Goal: Book appointment/travel/reservation

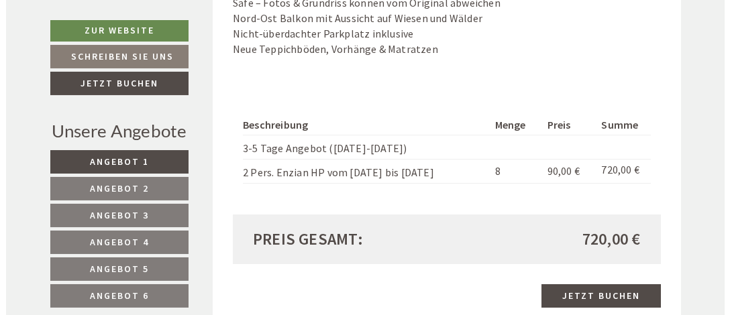
scroll to position [1343, 0]
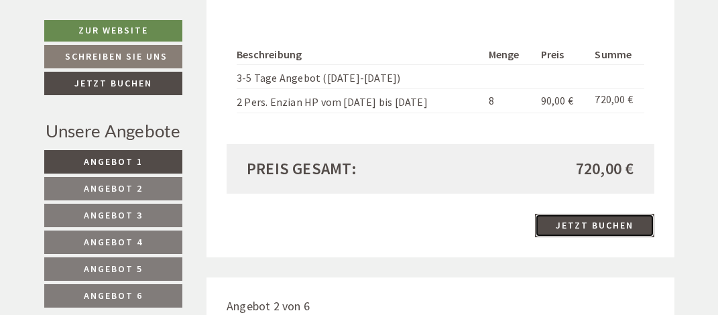
click at [575, 229] on link "Jetzt buchen" at bounding box center [594, 225] width 119 height 23
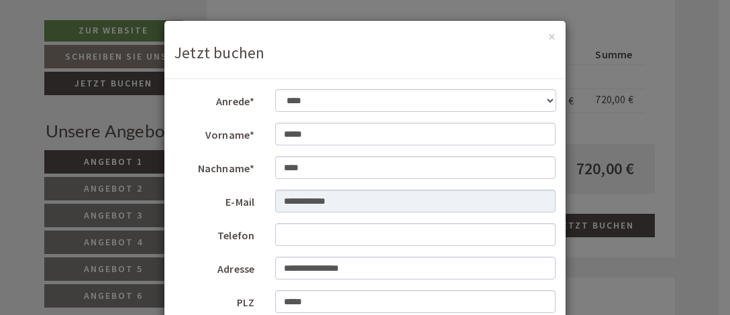
scroll to position [36, 0]
click at [284, 233] on input "Telefon" at bounding box center [415, 234] width 281 height 23
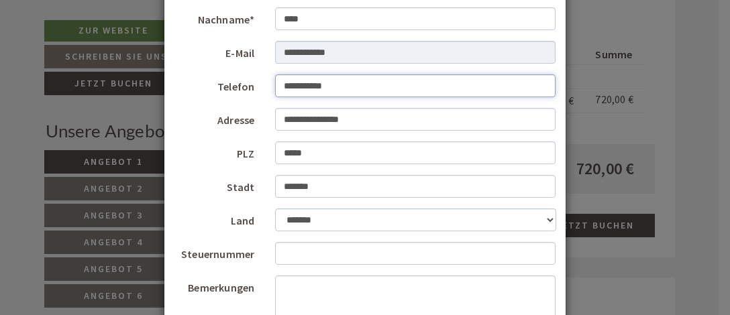
scroll to position [164, 0]
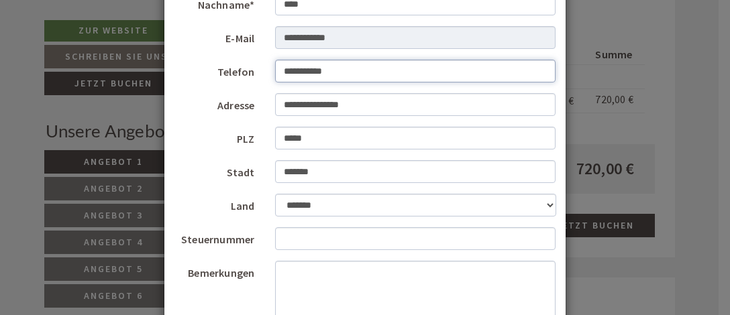
type input "**********"
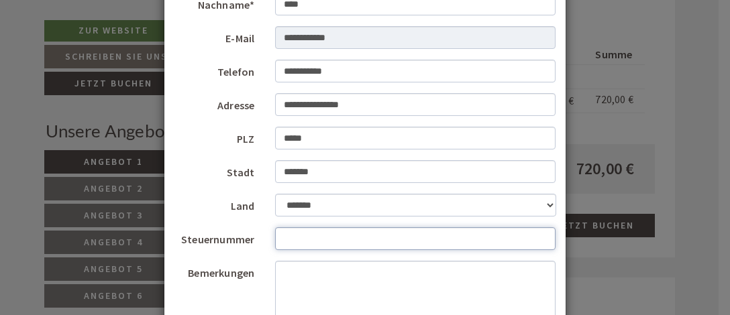
click at [278, 238] on input "Steuernummer" at bounding box center [415, 238] width 281 height 23
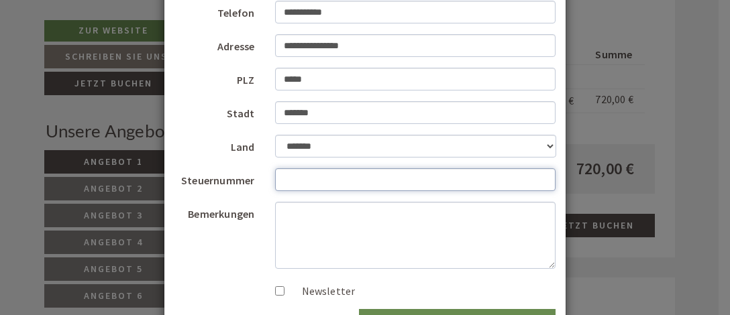
scroll to position [246, 0]
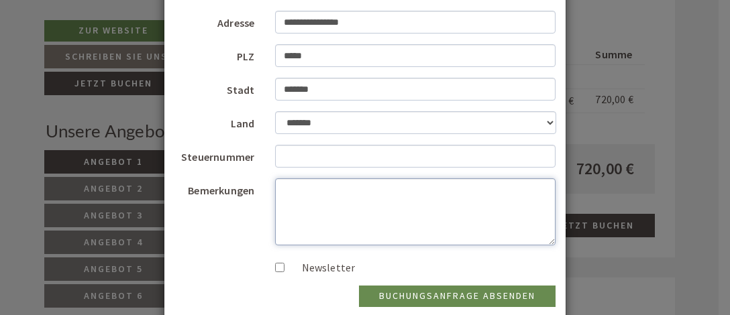
click at [280, 192] on textarea "Bemerkungen" at bounding box center [415, 211] width 281 height 67
type textarea "**********"
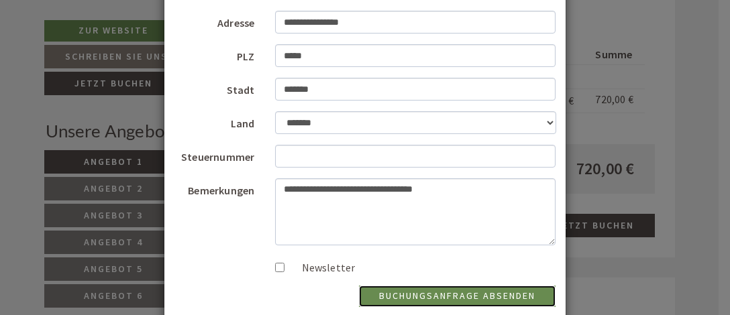
click at [451, 294] on button "Buchungsanfrage absenden" at bounding box center [457, 296] width 197 height 21
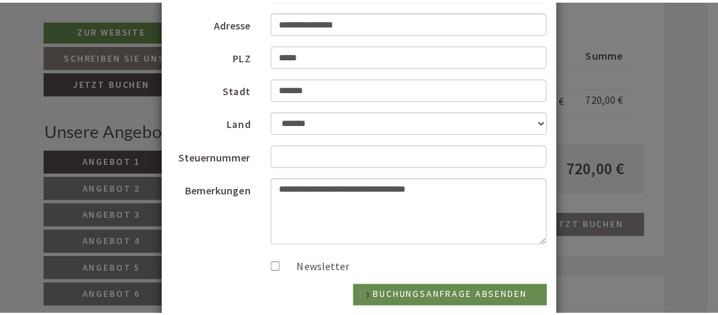
scroll to position [0, 0]
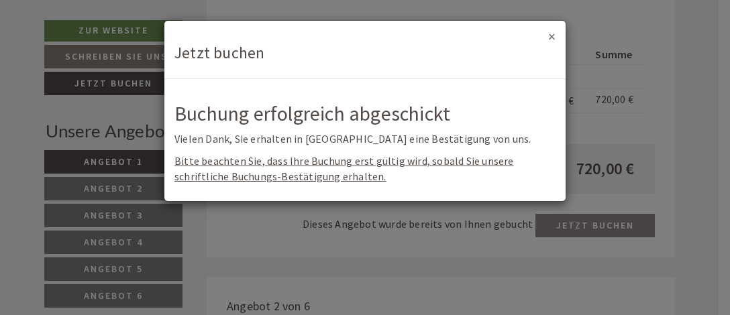
click at [553, 34] on button "×" at bounding box center [551, 37] width 7 height 14
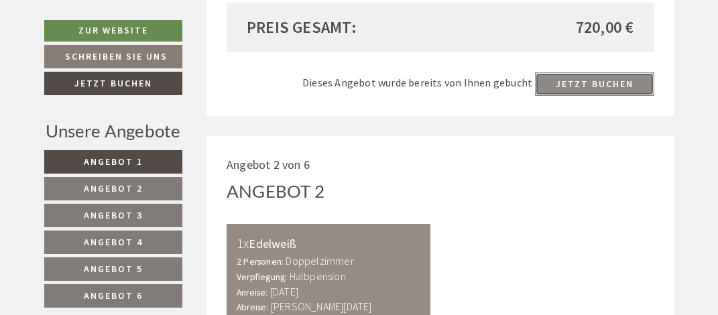
scroll to position [1272, 0]
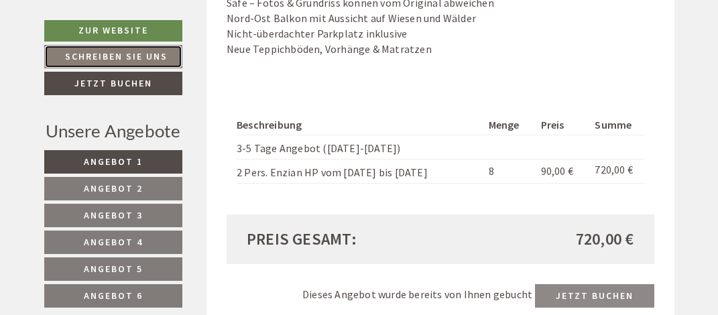
click at [119, 52] on link "Schreiben Sie uns" at bounding box center [113, 56] width 138 height 23
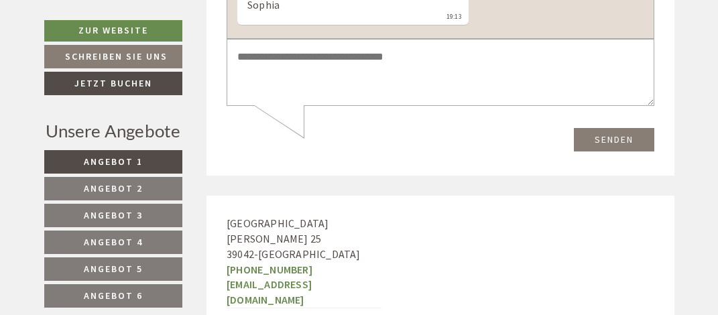
scroll to position [4920, 0]
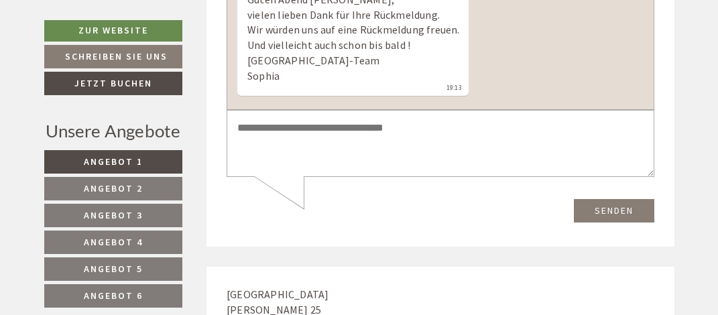
click at [239, 129] on textarea at bounding box center [441, 145] width 428 height 68
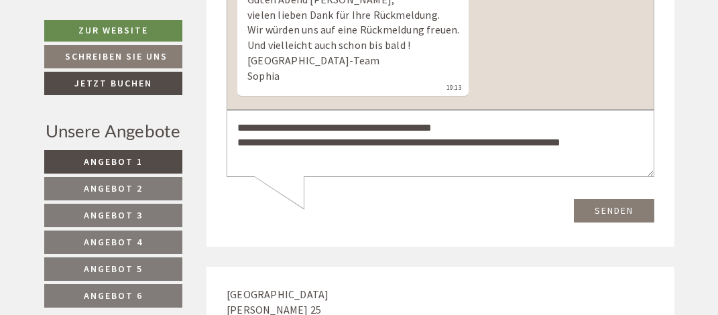
type textarea "**********"
click at [600, 208] on button "Senden" at bounding box center [614, 211] width 80 height 23
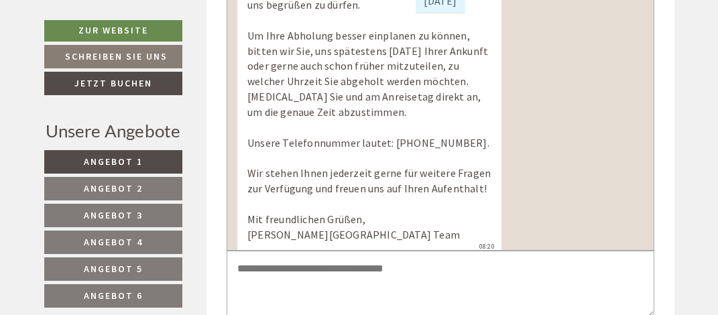
scroll to position [486, 0]
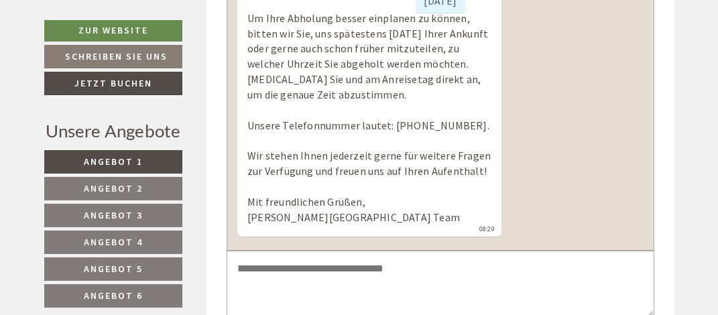
click at [248, 104] on div "Hotel Torgglerhof Sehr geehrter Herr Dold, vielen Dank für Ihre Buchung bei uns…" at bounding box center [369, 72] width 264 height 332
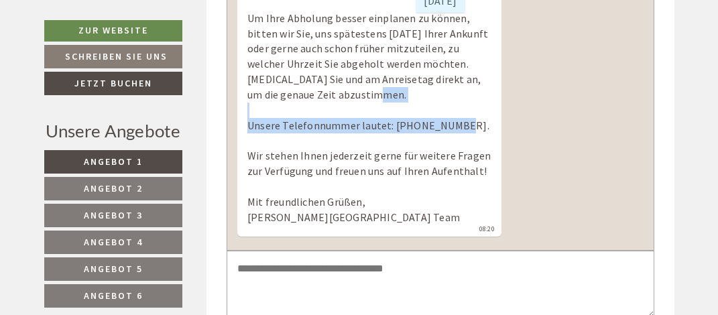
drag, startPoint x: 248, startPoint y: 116, endPoint x: 306, endPoint y: 126, distance: 59.2
click at [306, 126] on div "Hotel Torgglerhof Sehr geehrter Herr Dold, vielen Dank für Ihre Buchung bei uns…" at bounding box center [369, 72] width 264 height 332
copy div "Unsere Telefonnummer lautet: +39 0472 835 510."
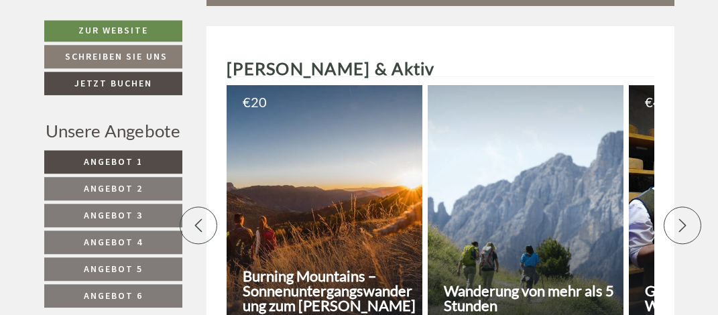
scroll to position [3958, 0]
